Goal: Transaction & Acquisition: Purchase product/service

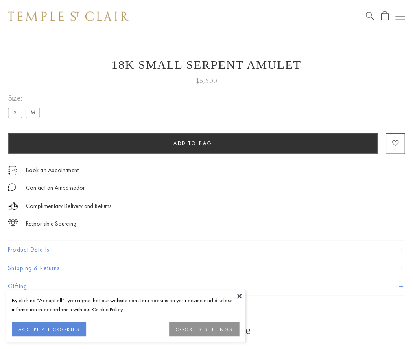
scroll to position [31, 0]
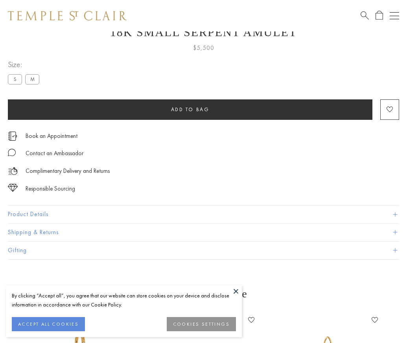
click at [190, 109] on span "Add to bag" at bounding box center [190, 109] width 39 height 7
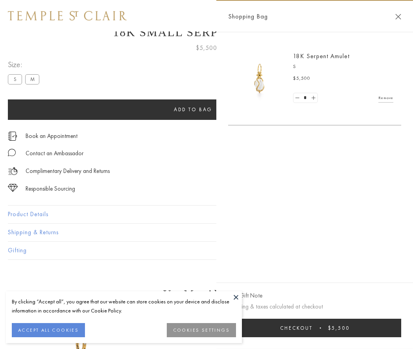
click at [316, 328] on button "Checkout $5,500" at bounding box center [314, 328] width 173 height 18
